Goal: Task Accomplishment & Management: Manage account settings

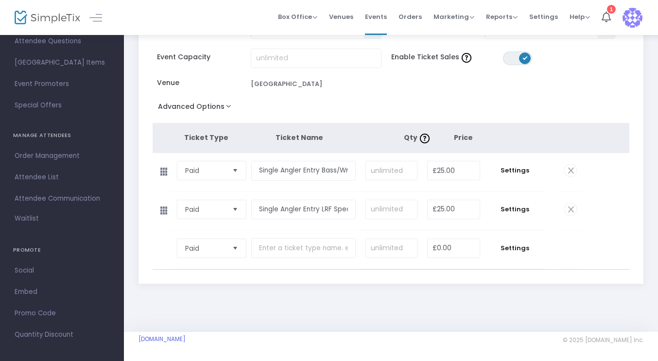
scroll to position [138, 0]
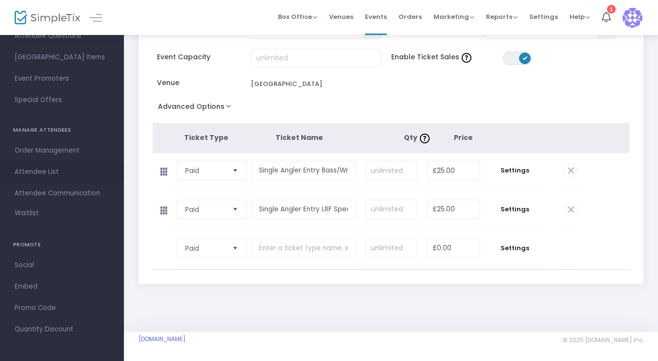
click at [44, 173] on span "Attendee List" at bounding box center [62, 172] width 95 height 13
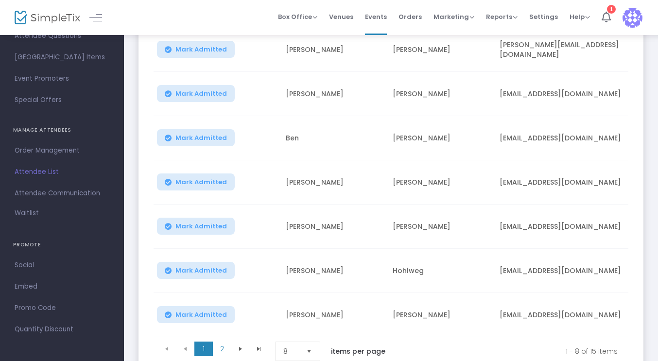
scroll to position [293, 0]
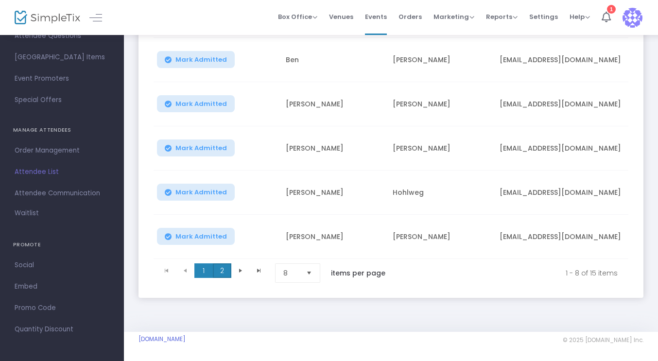
click at [221, 265] on span "2" at bounding box center [222, 270] width 18 height 15
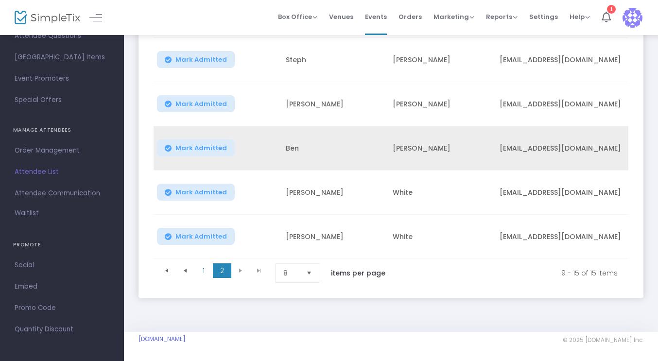
scroll to position [249, 0]
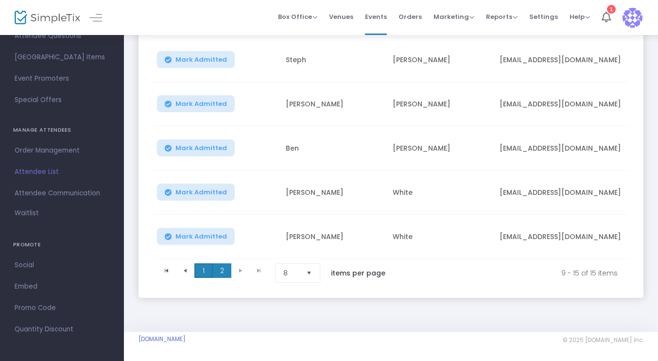
click at [204, 267] on span "1" at bounding box center [203, 270] width 18 height 15
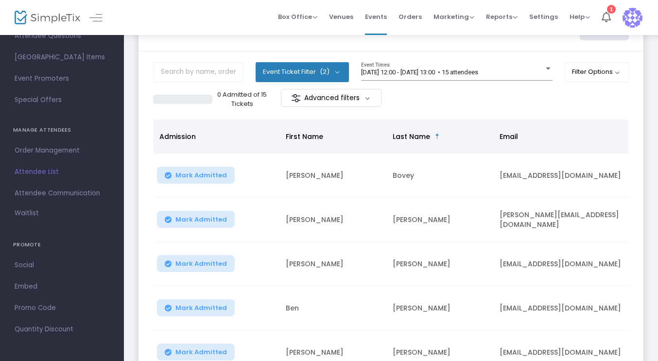
scroll to position [40, 0]
